Goal: Information Seeking & Learning: Find specific page/section

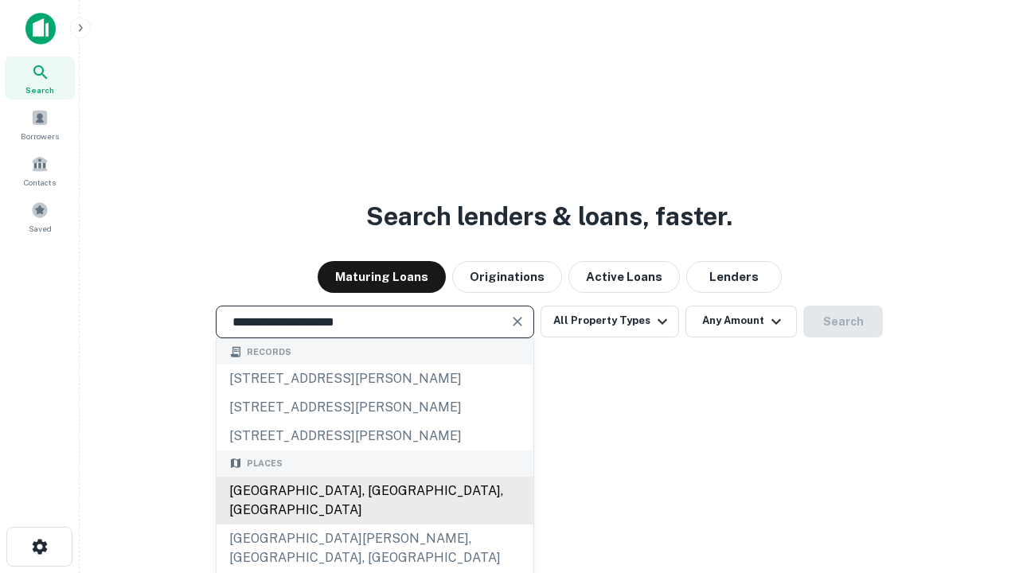
click at [374, 525] on div "[GEOGRAPHIC_DATA], [GEOGRAPHIC_DATA], [GEOGRAPHIC_DATA]" at bounding box center [375, 501] width 317 height 48
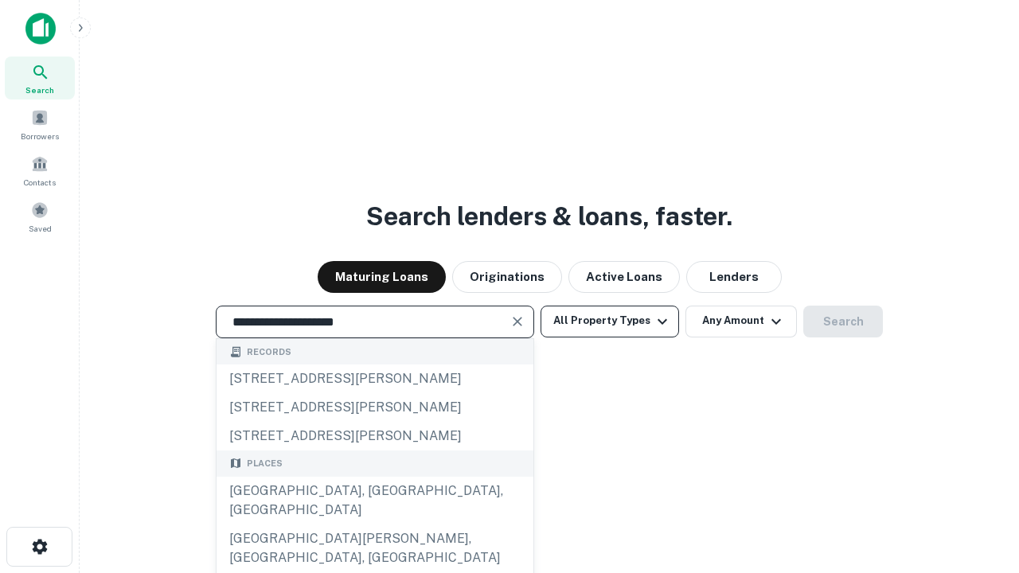
click at [610, 321] on button "All Property Types" at bounding box center [610, 322] width 139 height 32
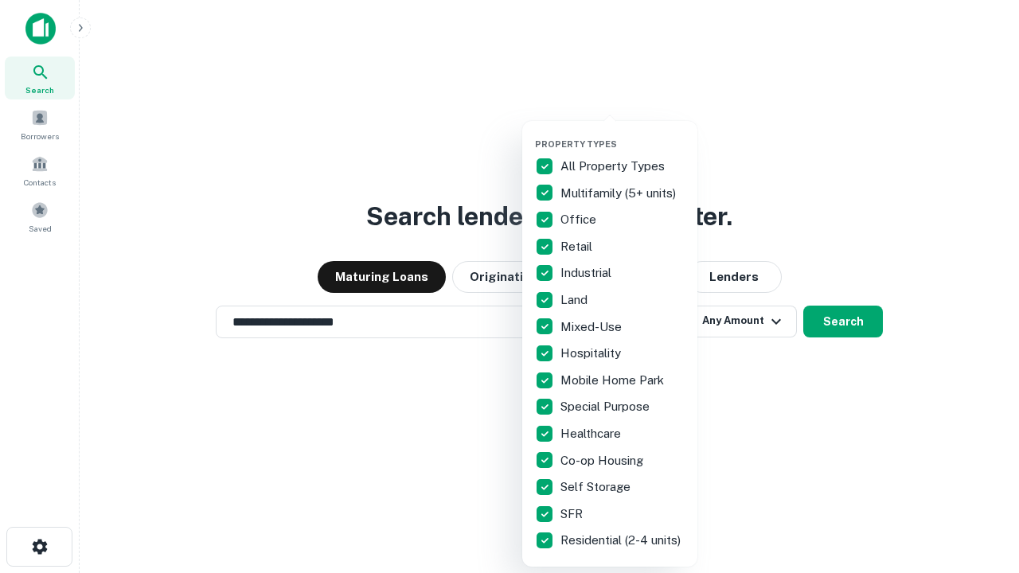
type input "**********"
click at [623, 134] on button "button" at bounding box center [622, 134] width 175 height 1
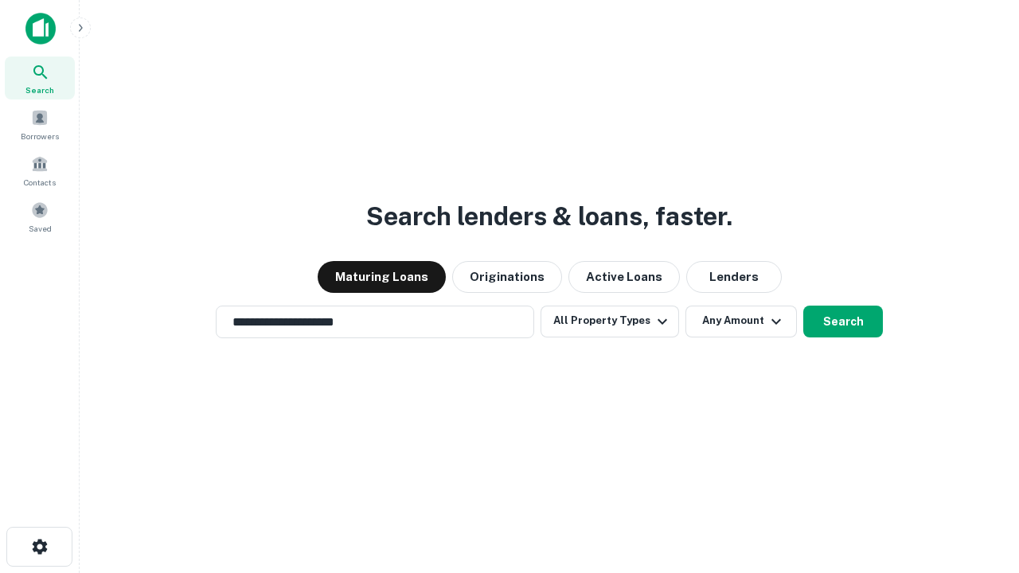
scroll to position [25, 0]
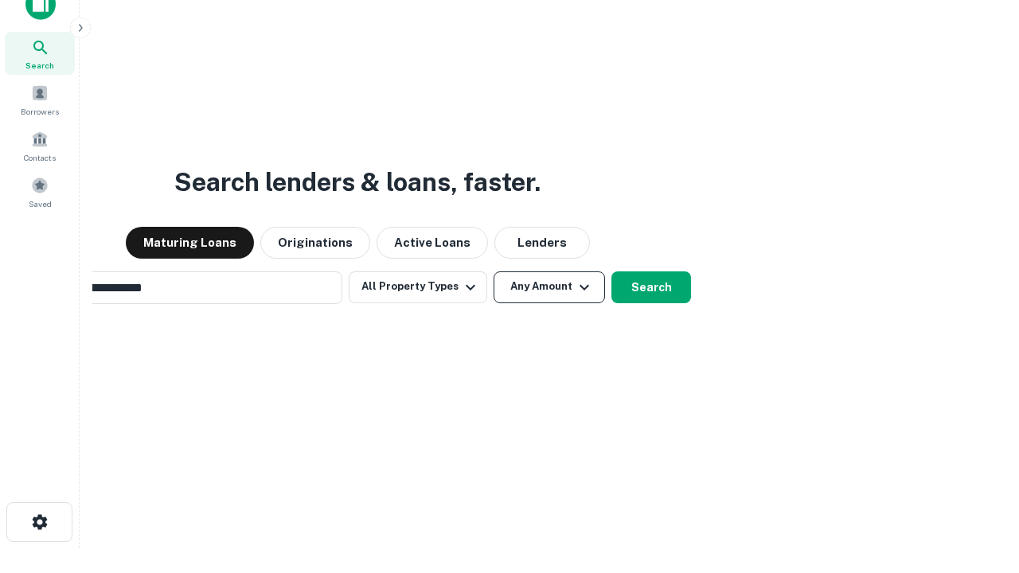
click at [494, 272] on button "Any Amount" at bounding box center [549, 288] width 111 height 32
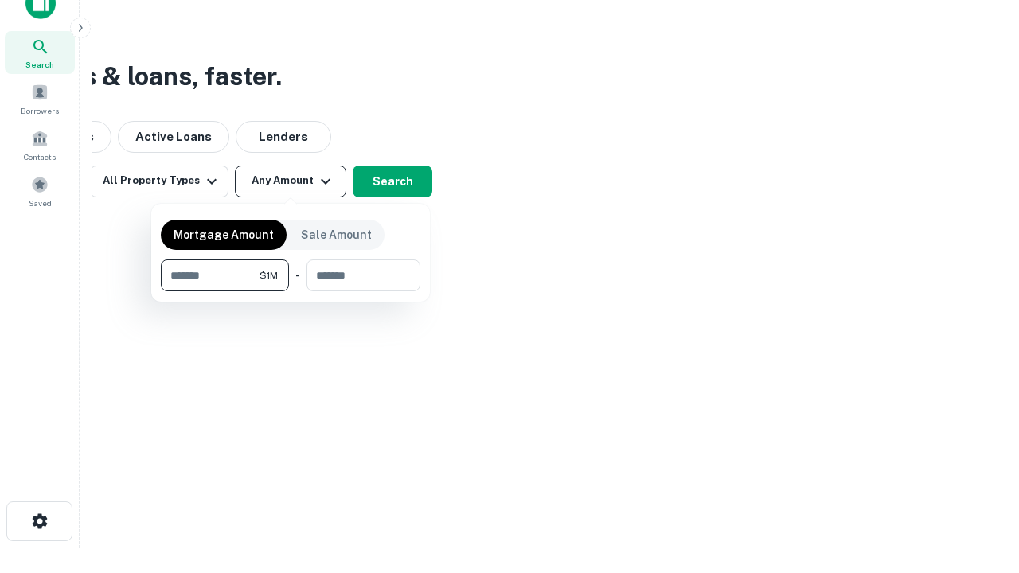
type input "*******"
click at [291, 291] on button "button" at bounding box center [291, 291] width 260 height 1
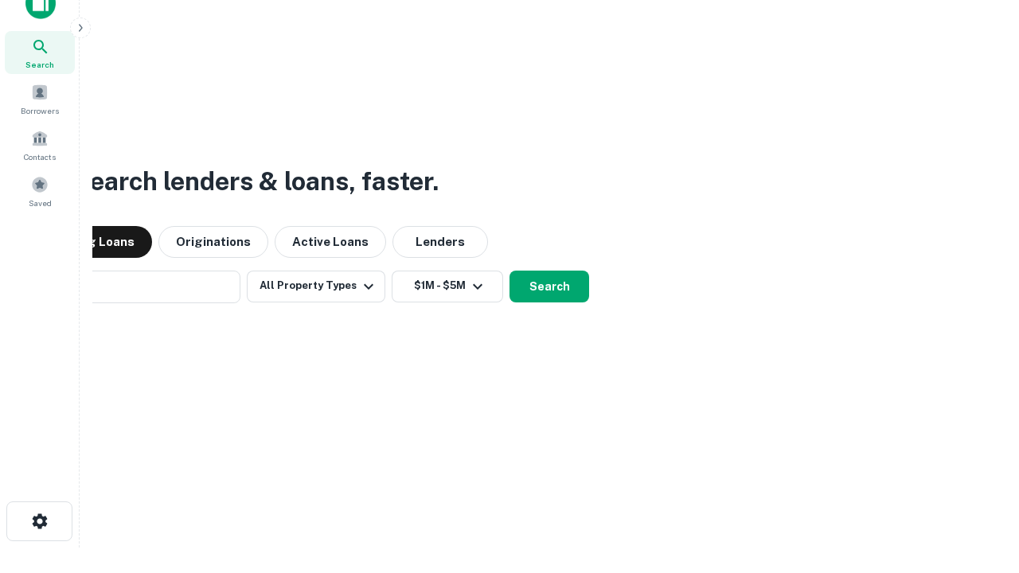
scroll to position [25, 0]
click at [510, 272] on button "Search" at bounding box center [550, 288] width 80 height 32
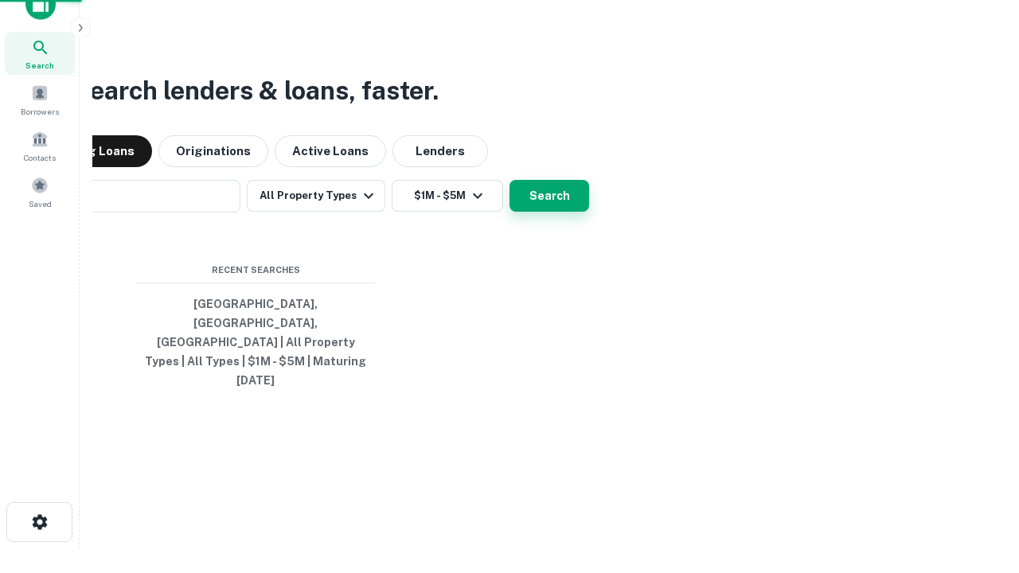
scroll to position [25, 0]
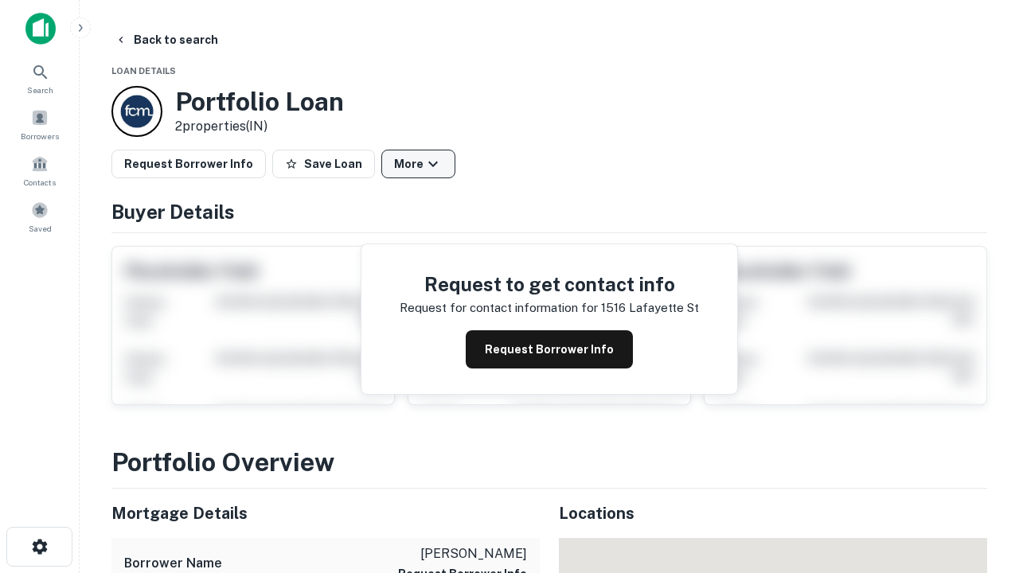
click at [418, 164] on button "More" at bounding box center [418, 164] width 74 height 29
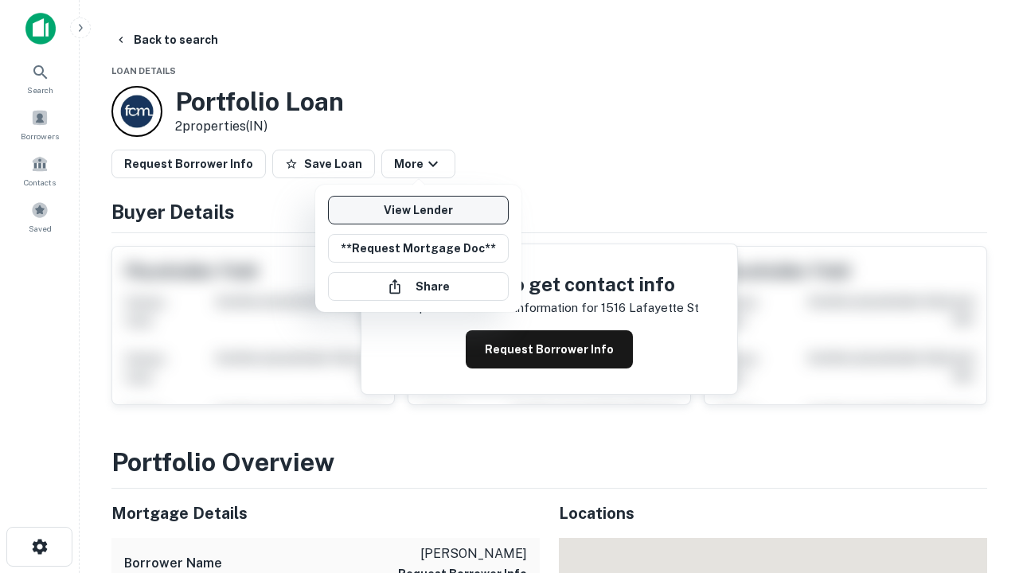
click at [418, 210] on link "View Lender" at bounding box center [418, 210] width 181 height 29
